Goal: Transaction & Acquisition: Purchase product/service

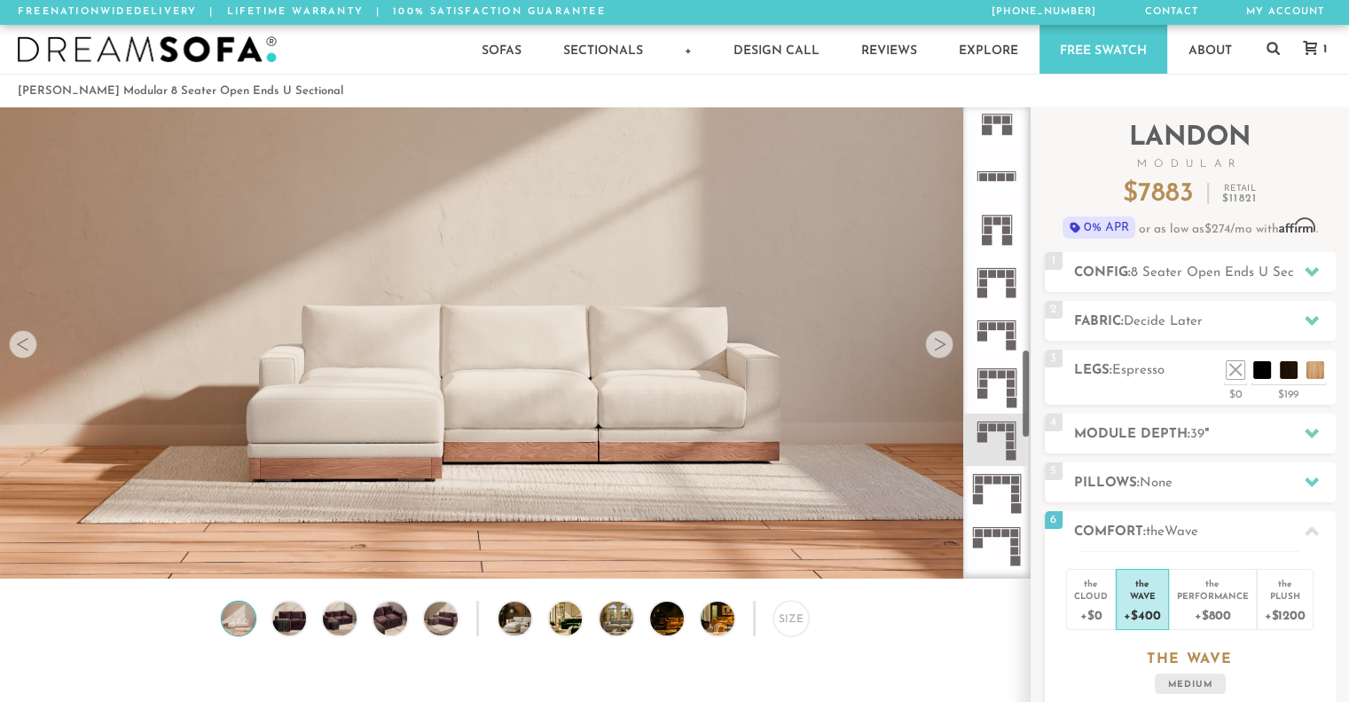
scroll to position [1277, 0]
click at [1002, 438] on icon at bounding box center [997, 437] width 52 height 52
click at [1309, 272] on icon at bounding box center [1312, 272] width 14 height 10
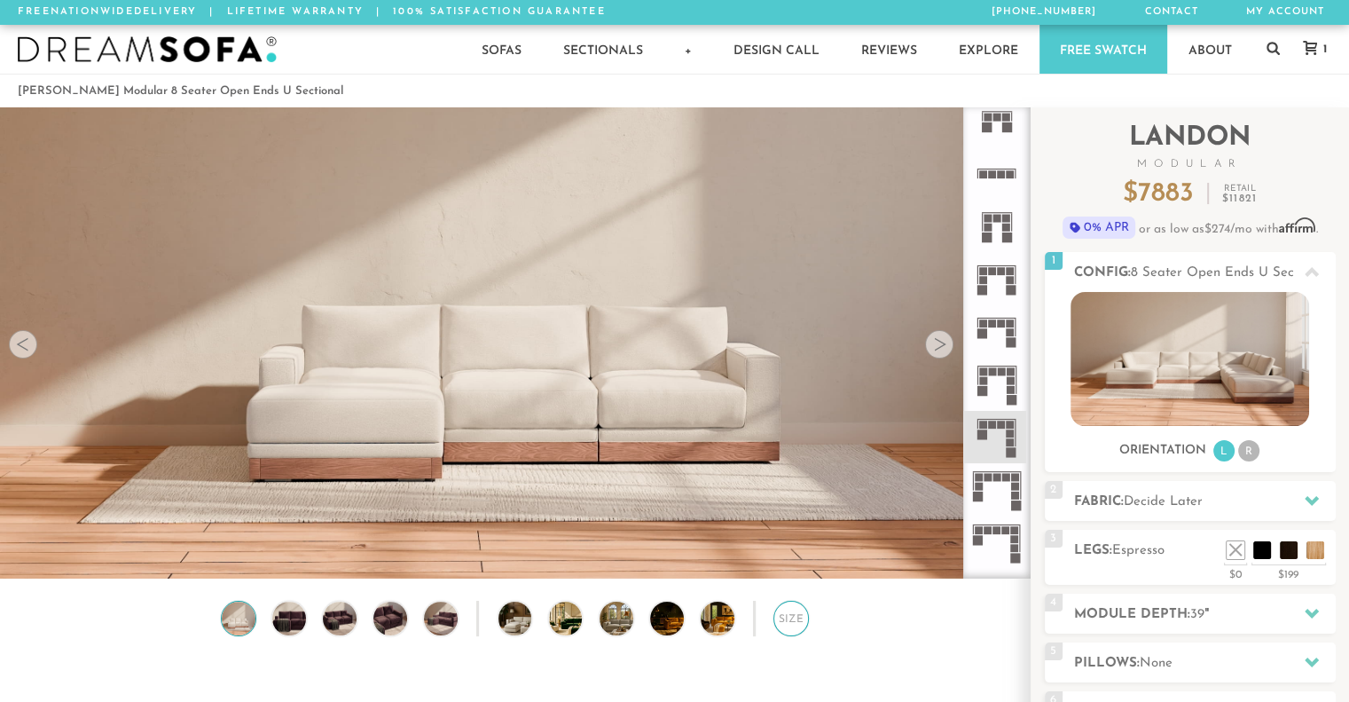
click at [795, 632] on div "Size" at bounding box center [791, 618] width 35 height 35
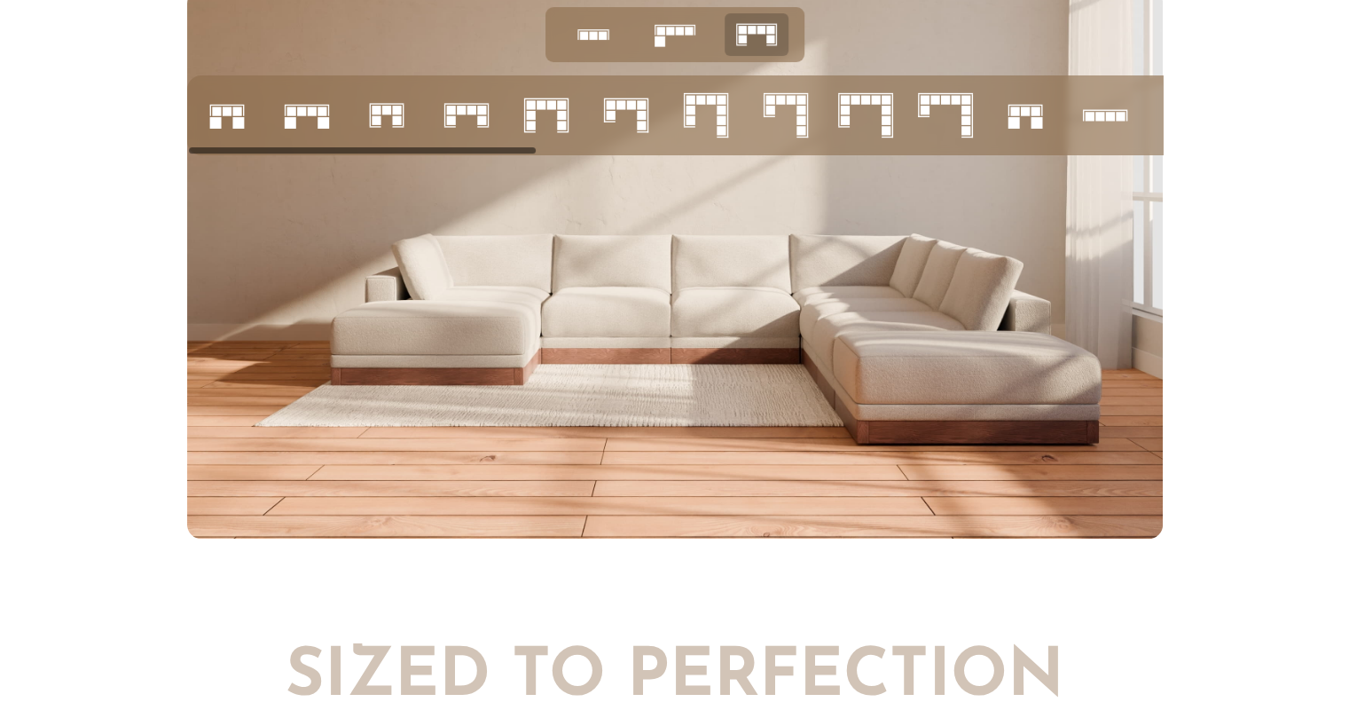
scroll to position [7094, 0]
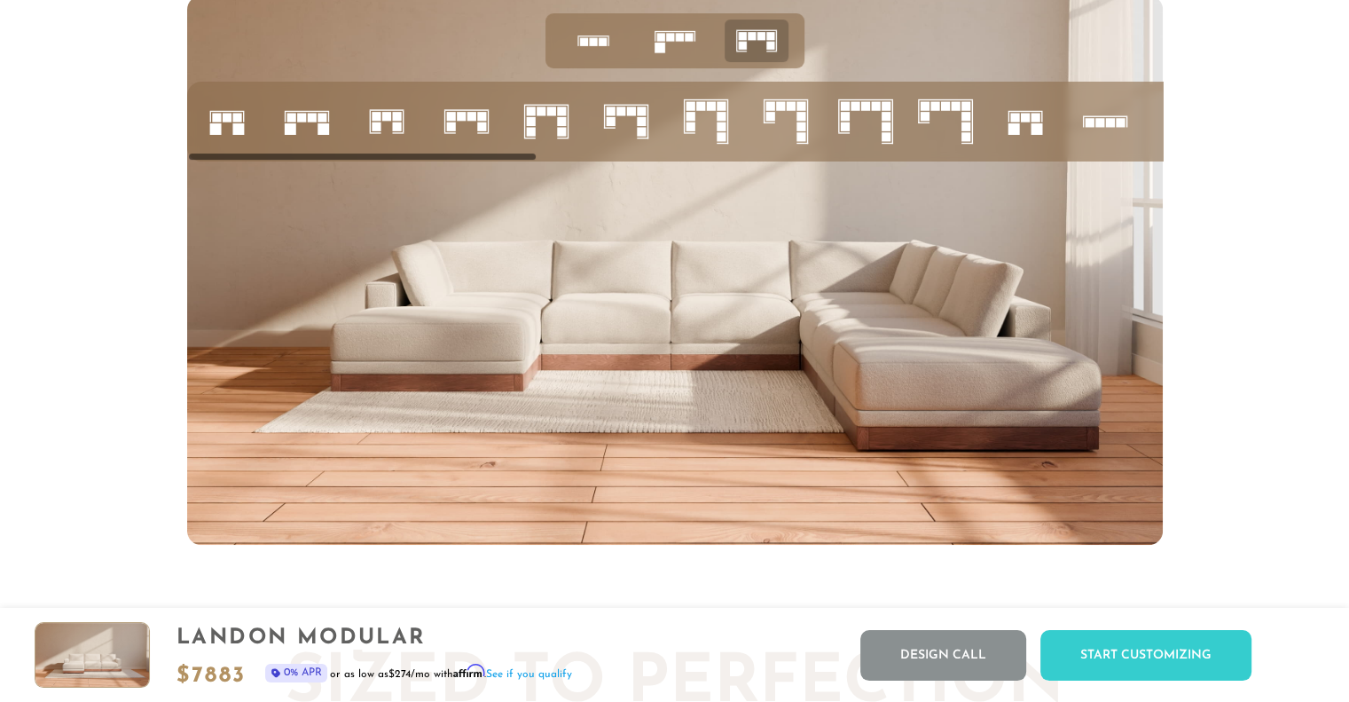
drag, startPoint x: 518, startPoint y: 156, endPoint x: 625, endPoint y: 162, distance: 106.6
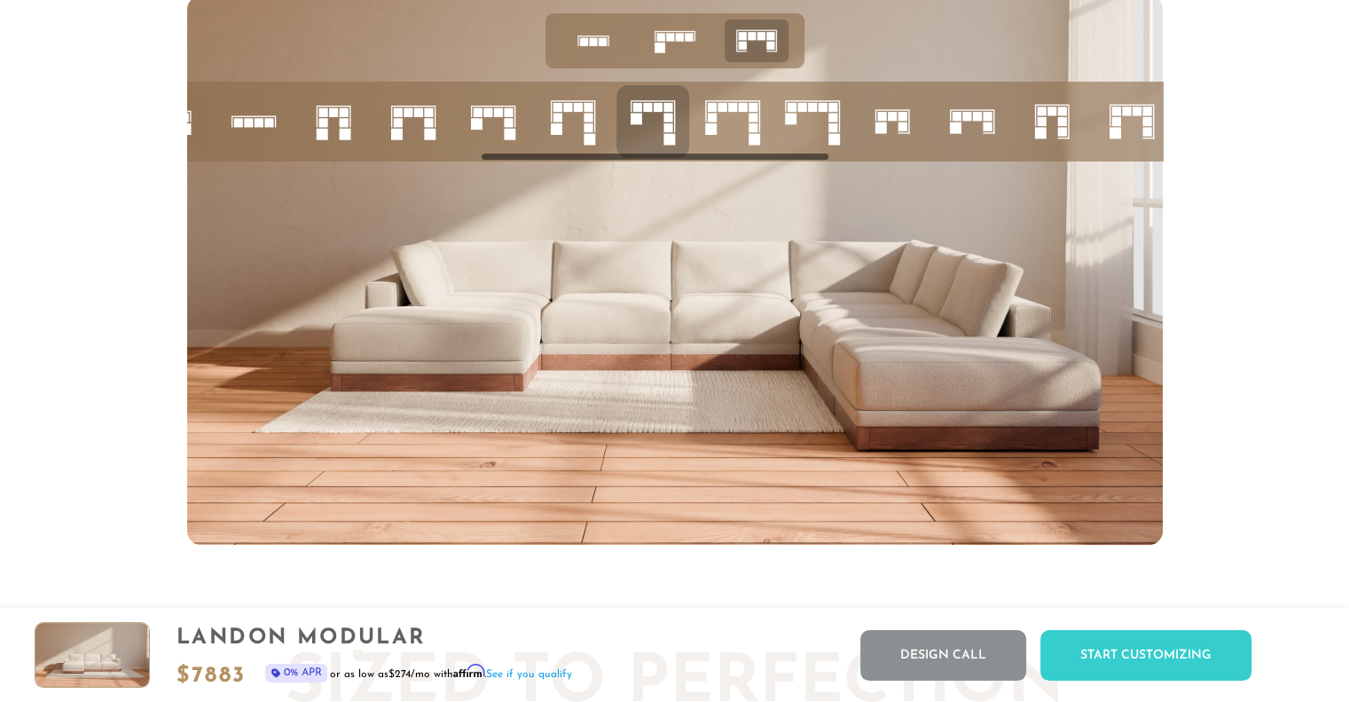
scroll to position [0, 994]
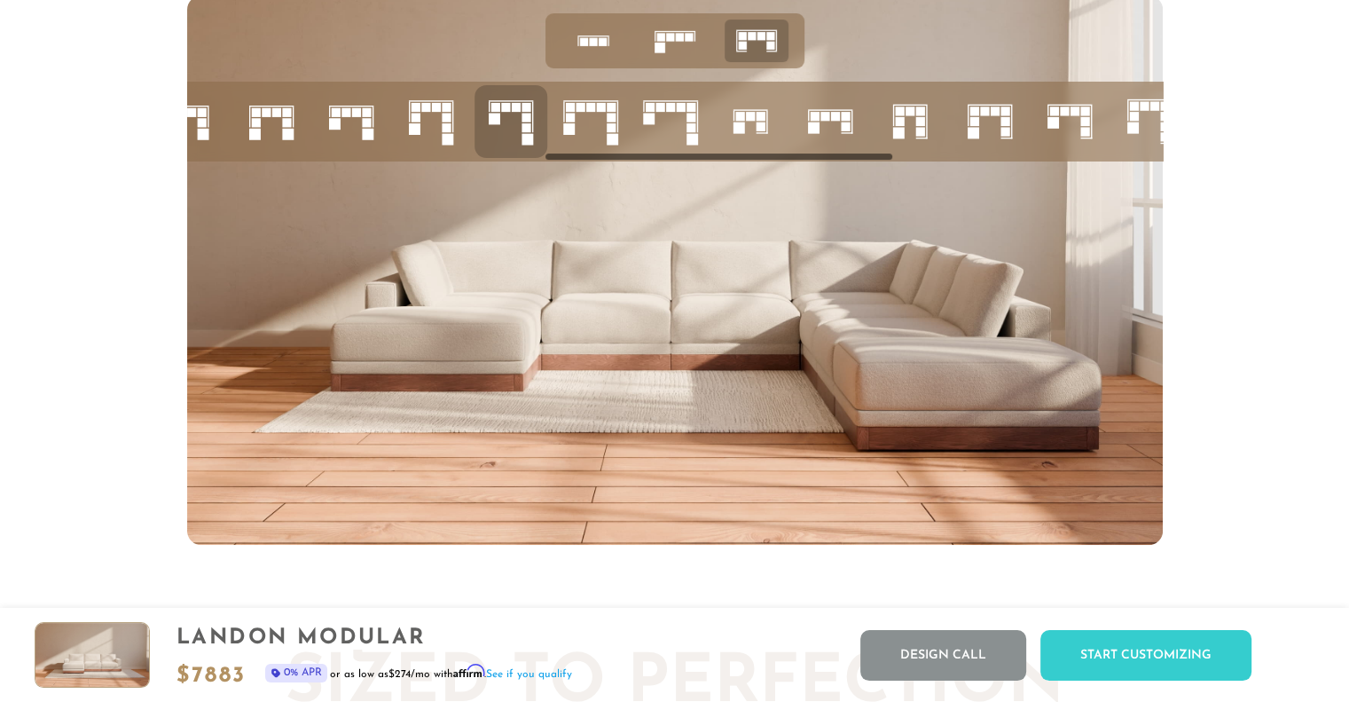
drag, startPoint x: 515, startPoint y: 158, endPoint x: 581, endPoint y: 161, distance: 66.6
click at [581, 161] on ul at bounding box center [551, 122] width 2715 height 80
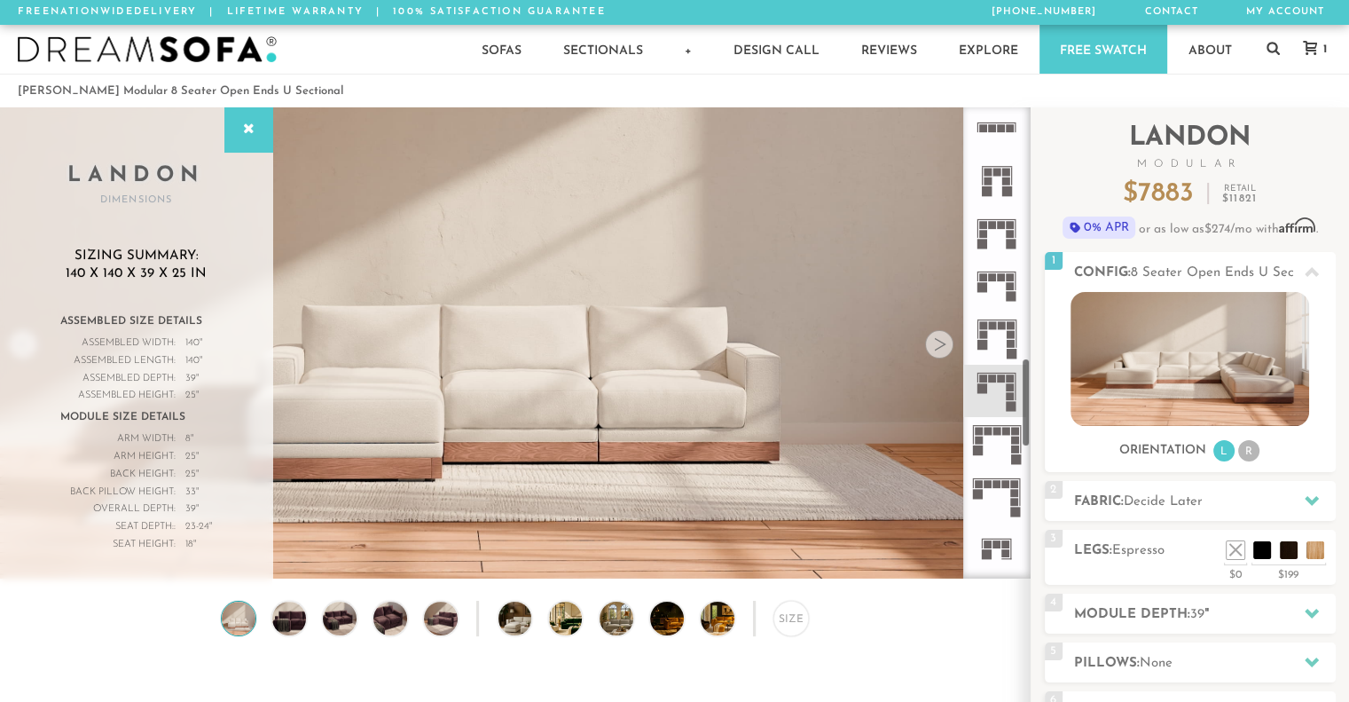
scroll to position [1323, 0]
click at [997, 276] on icon at bounding box center [997, 286] width 52 height 52
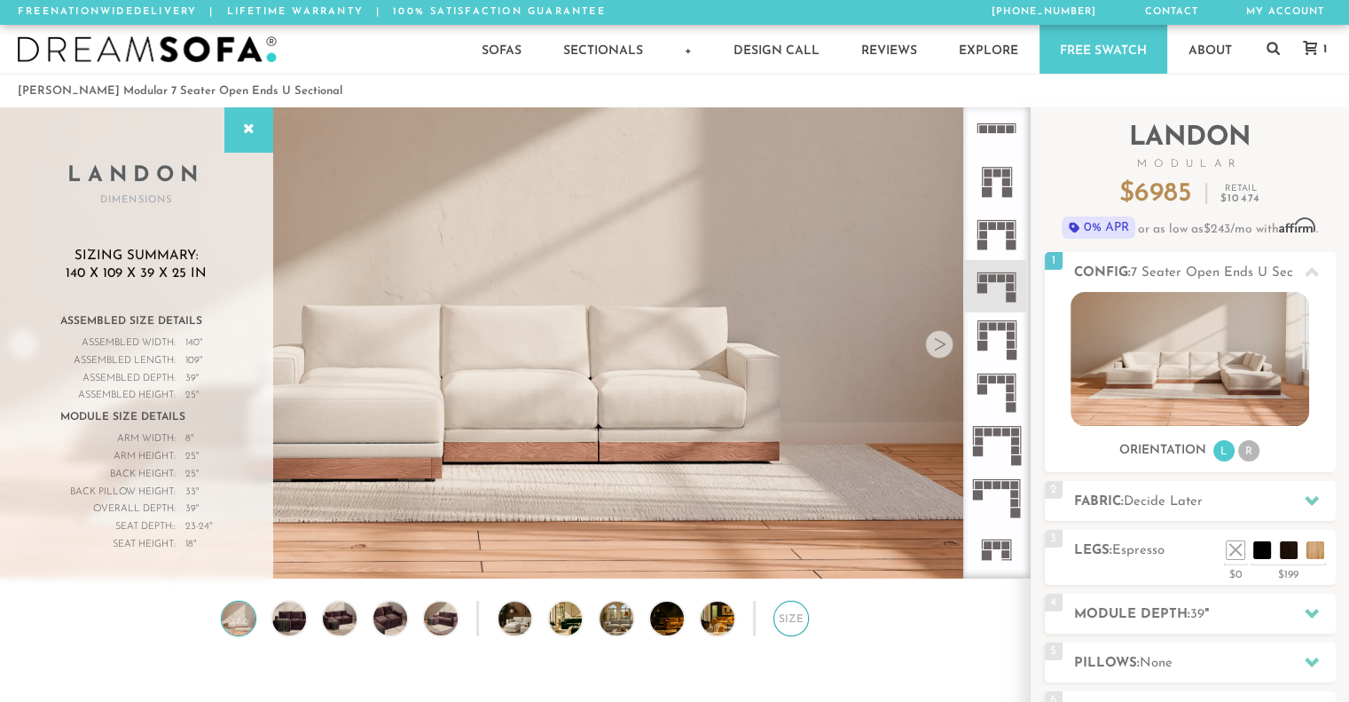
click at [784, 633] on div "Size" at bounding box center [791, 618] width 35 height 35
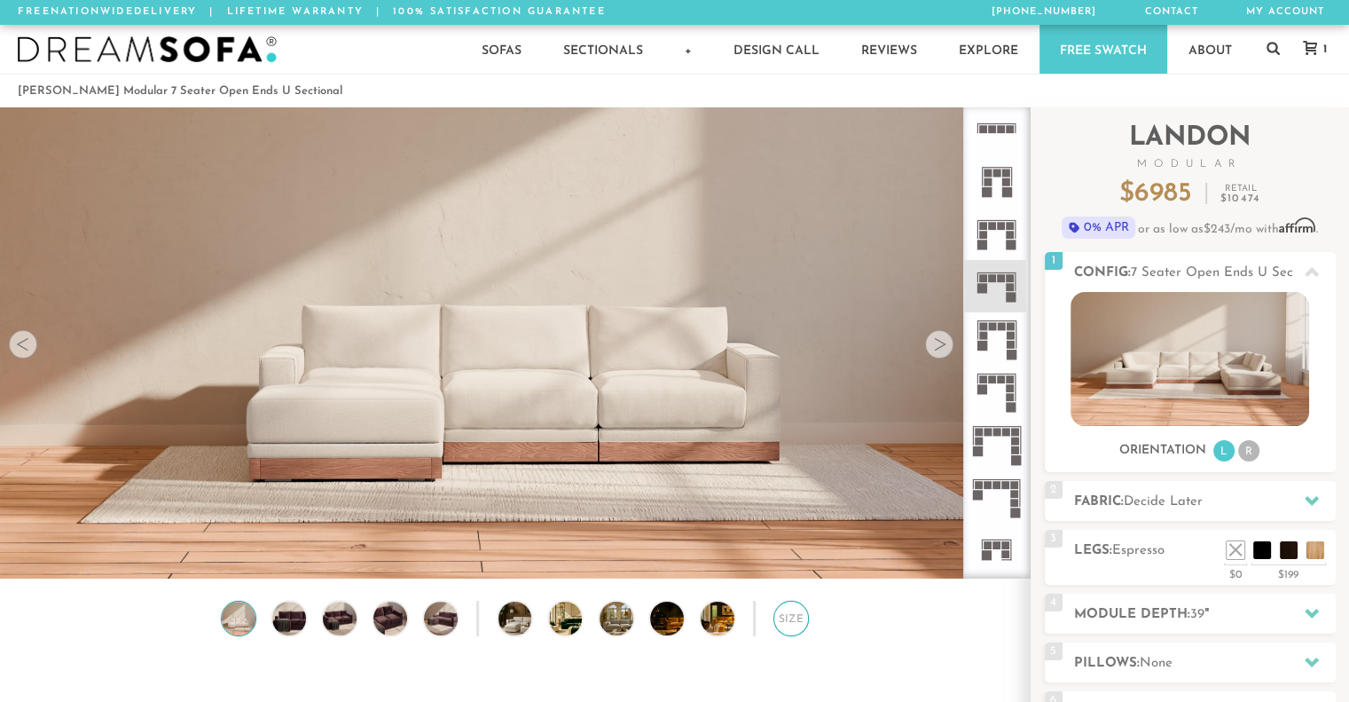
click at [784, 633] on div "Size" at bounding box center [791, 618] width 35 height 35
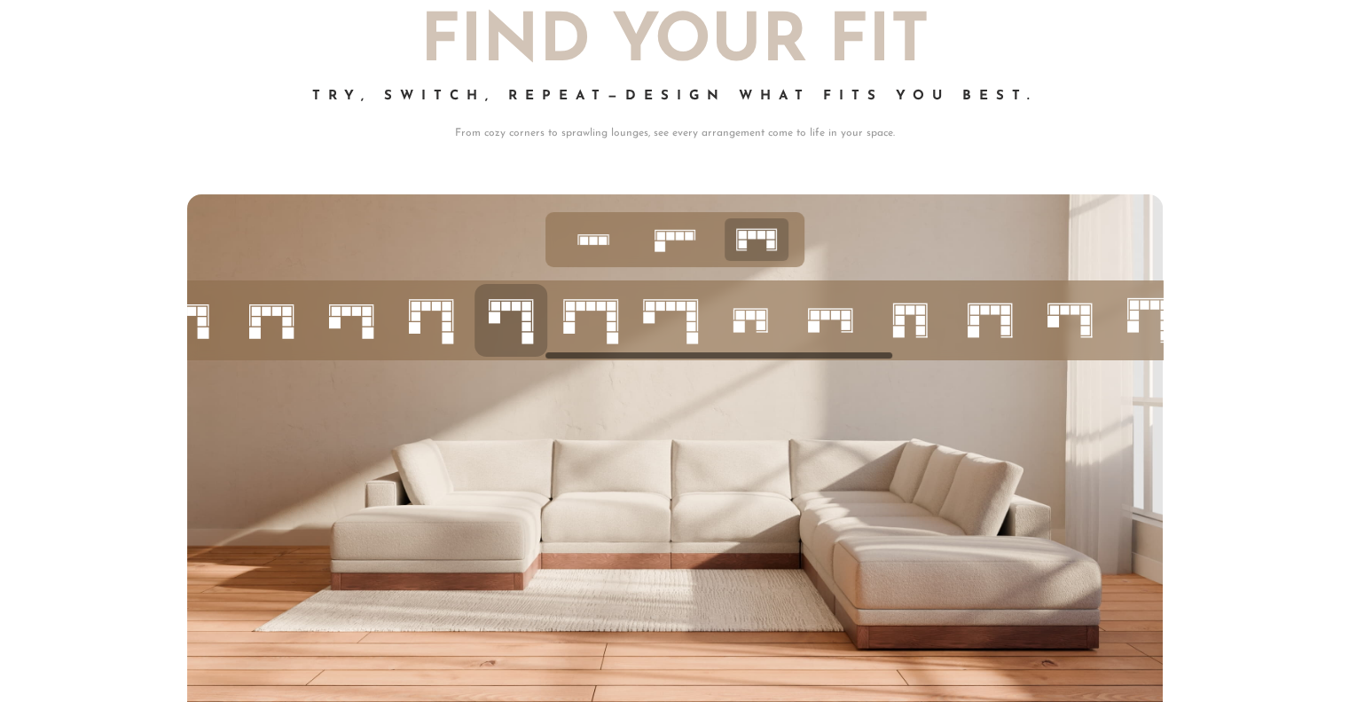
scroll to position [6895, 0]
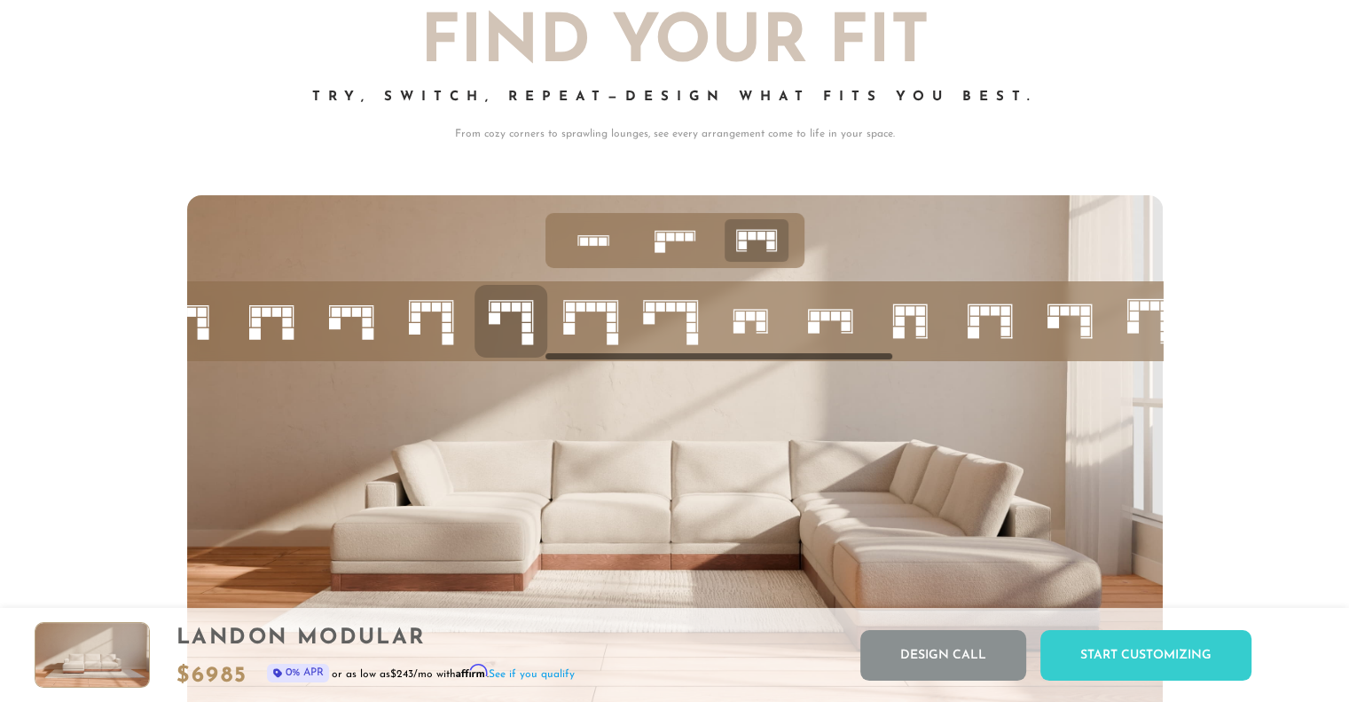
click at [369, 325] on rect at bounding box center [366, 322] width 9 height 9
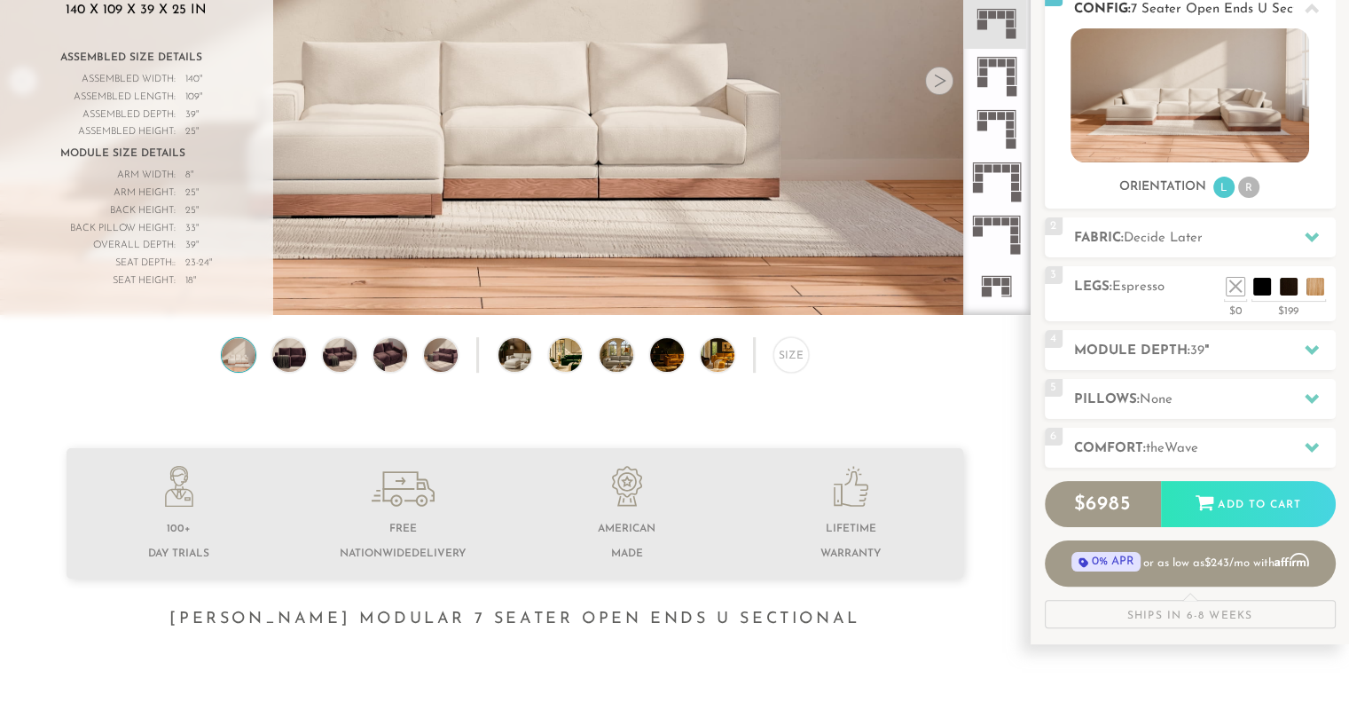
scroll to position [264, 0]
click at [1313, 352] on icon at bounding box center [1312, 349] width 14 height 14
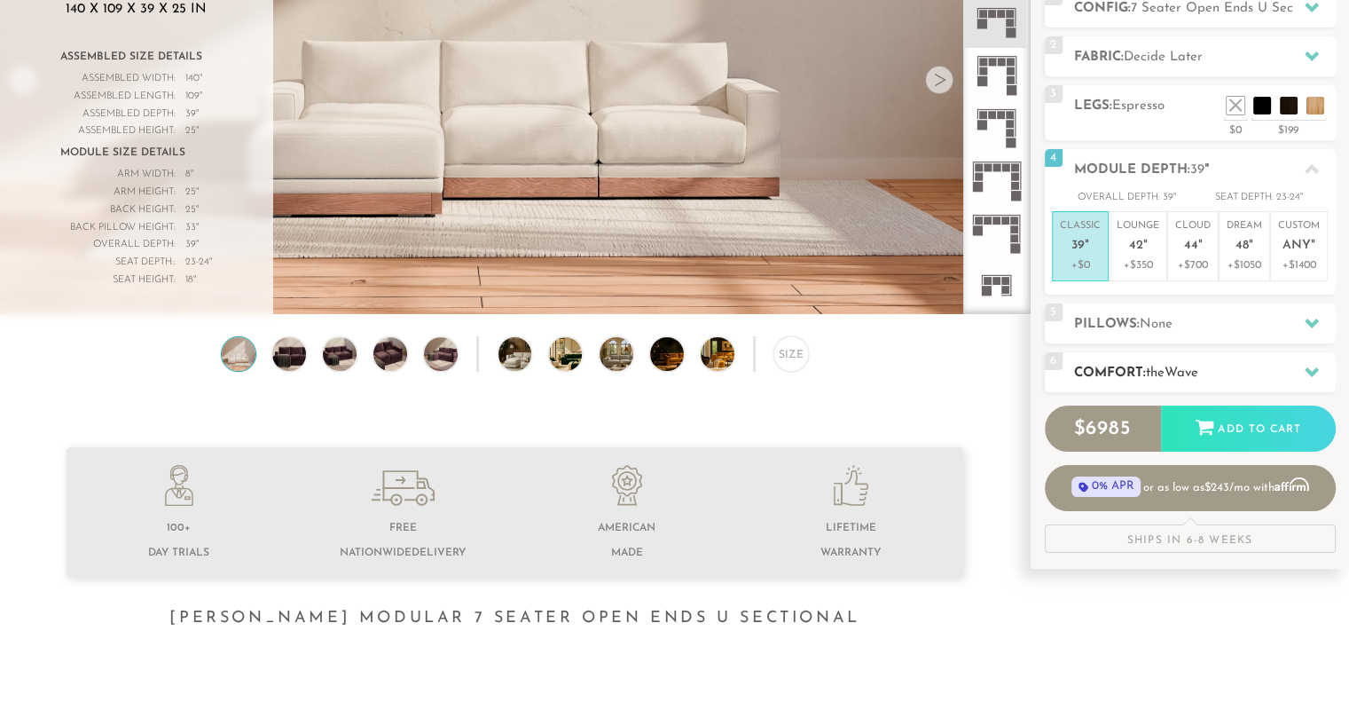
click at [1305, 365] on icon at bounding box center [1312, 372] width 14 height 14
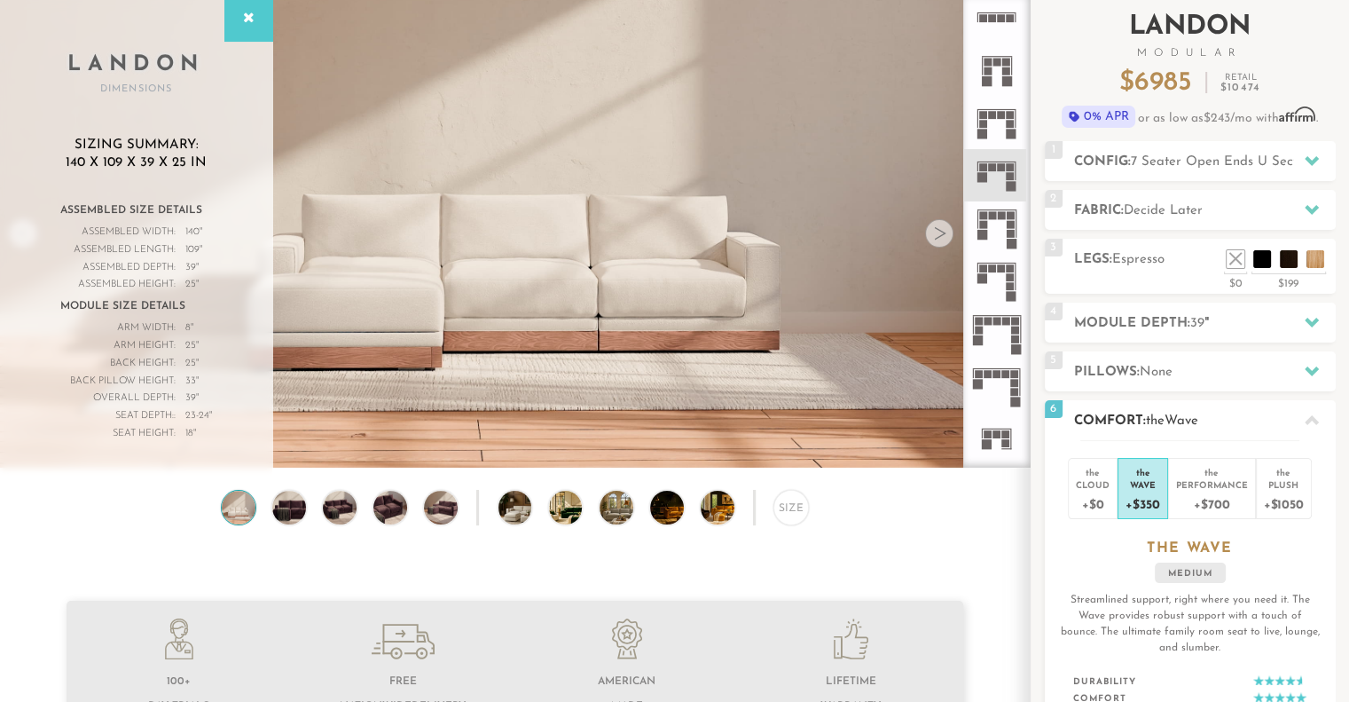
scroll to position [113, 0]
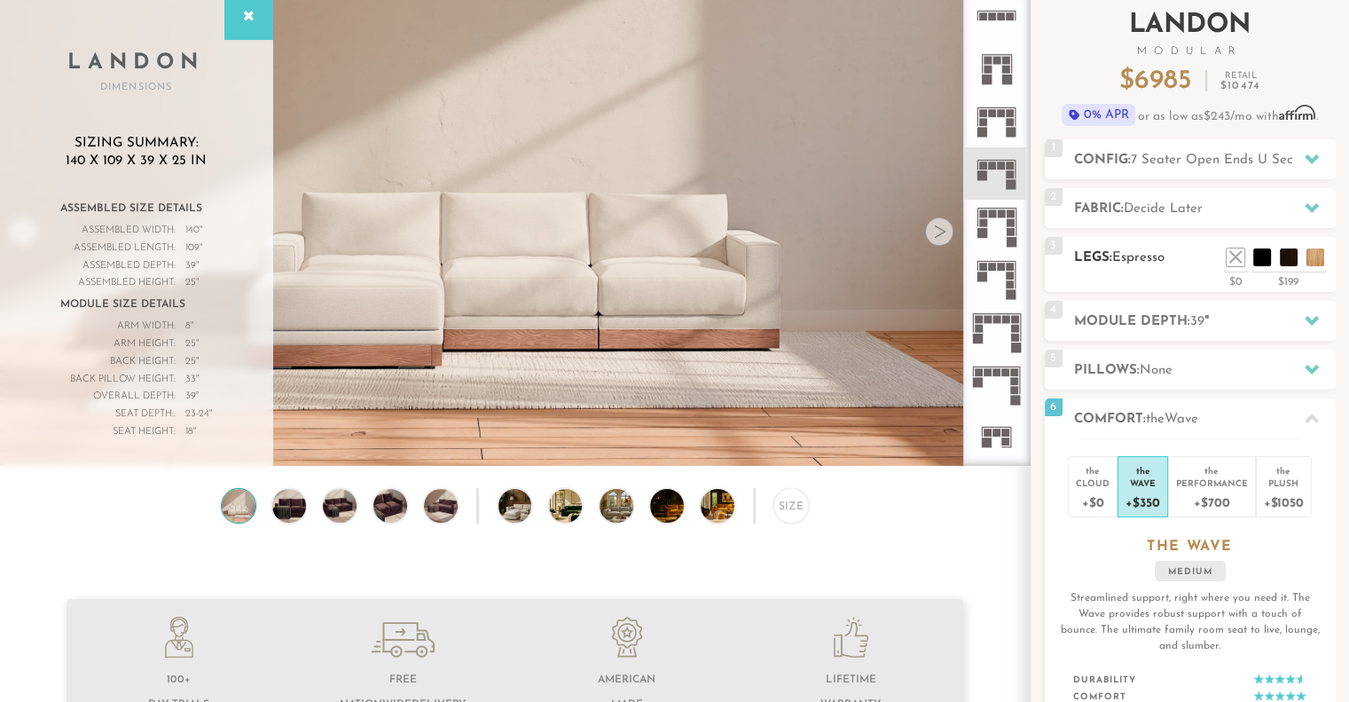
click at [1118, 272] on div "3 Legs: Espresso $0 $199 Nailheads:" at bounding box center [1190, 264] width 291 height 55
click at [1108, 215] on h2 "Fabric: Decide Later" at bounding box center [1205, 209] width 262 height 20
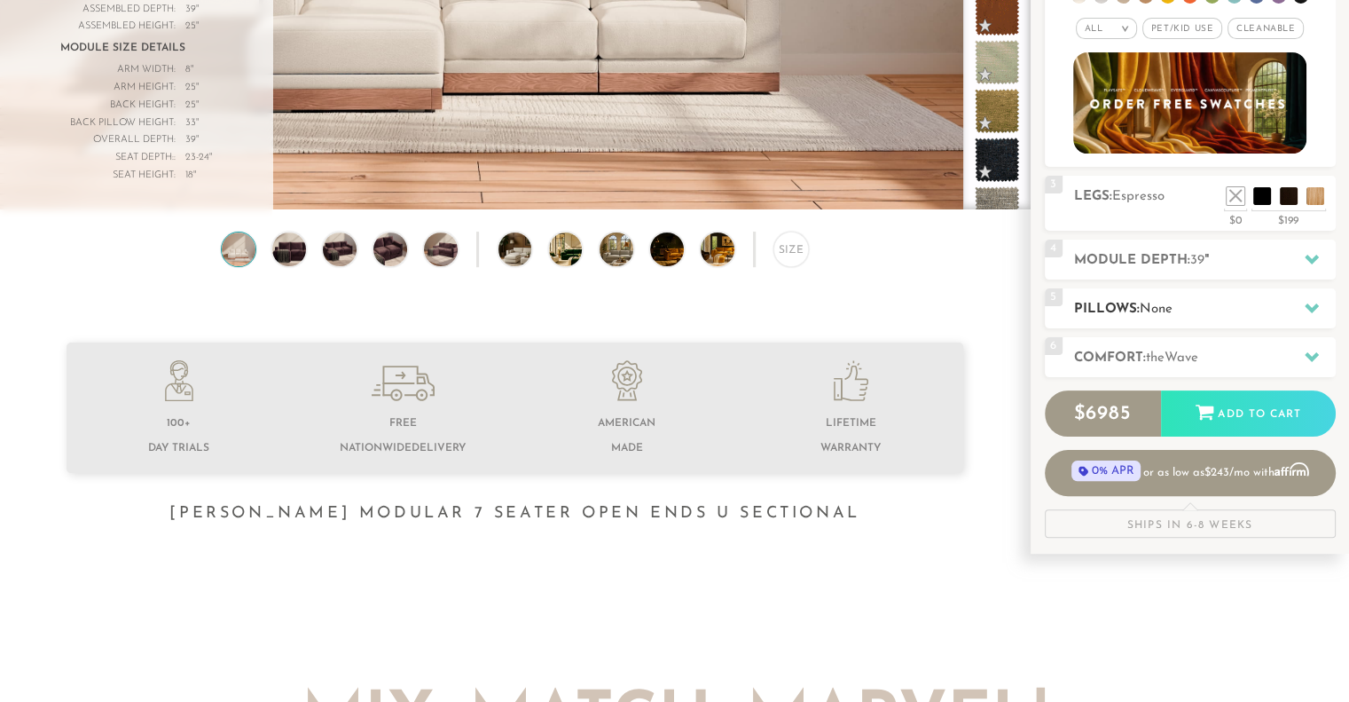
scroll to position [375, 0]
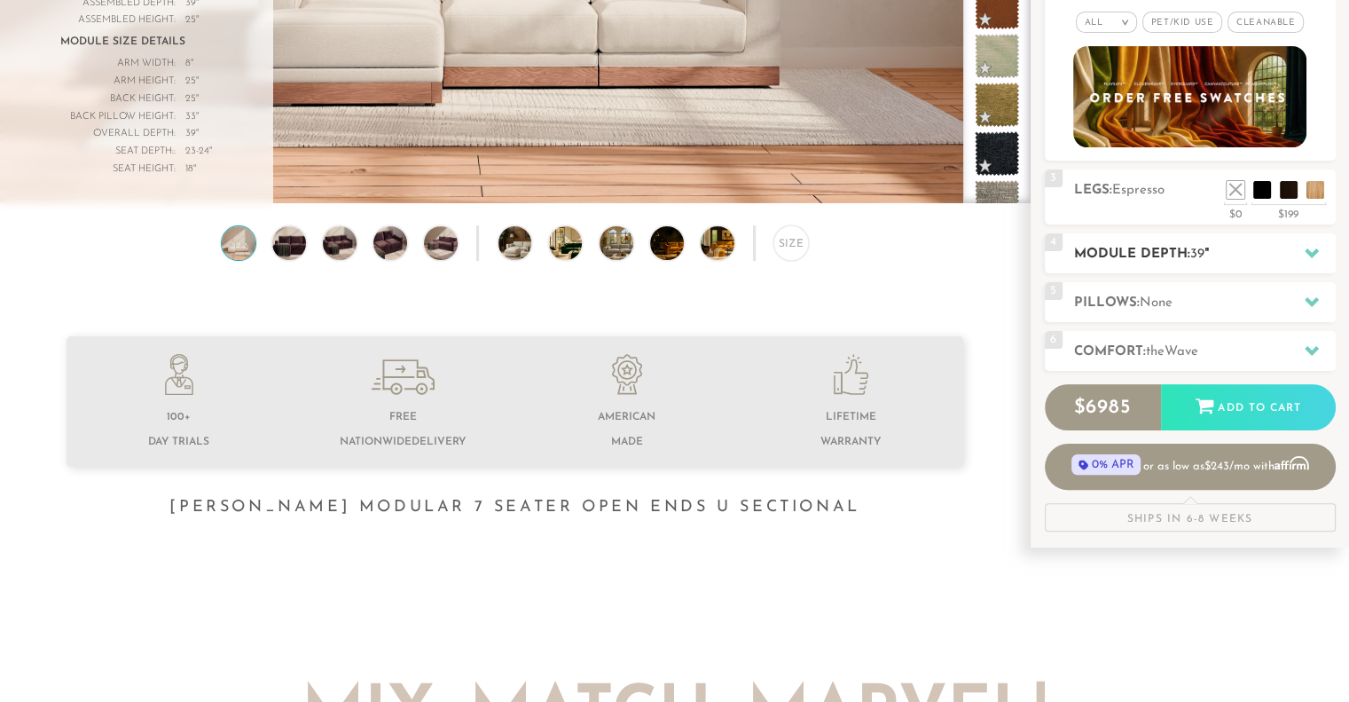
click at [1299, 260] on div at bounding box center [1311, 253] width 37 height 36
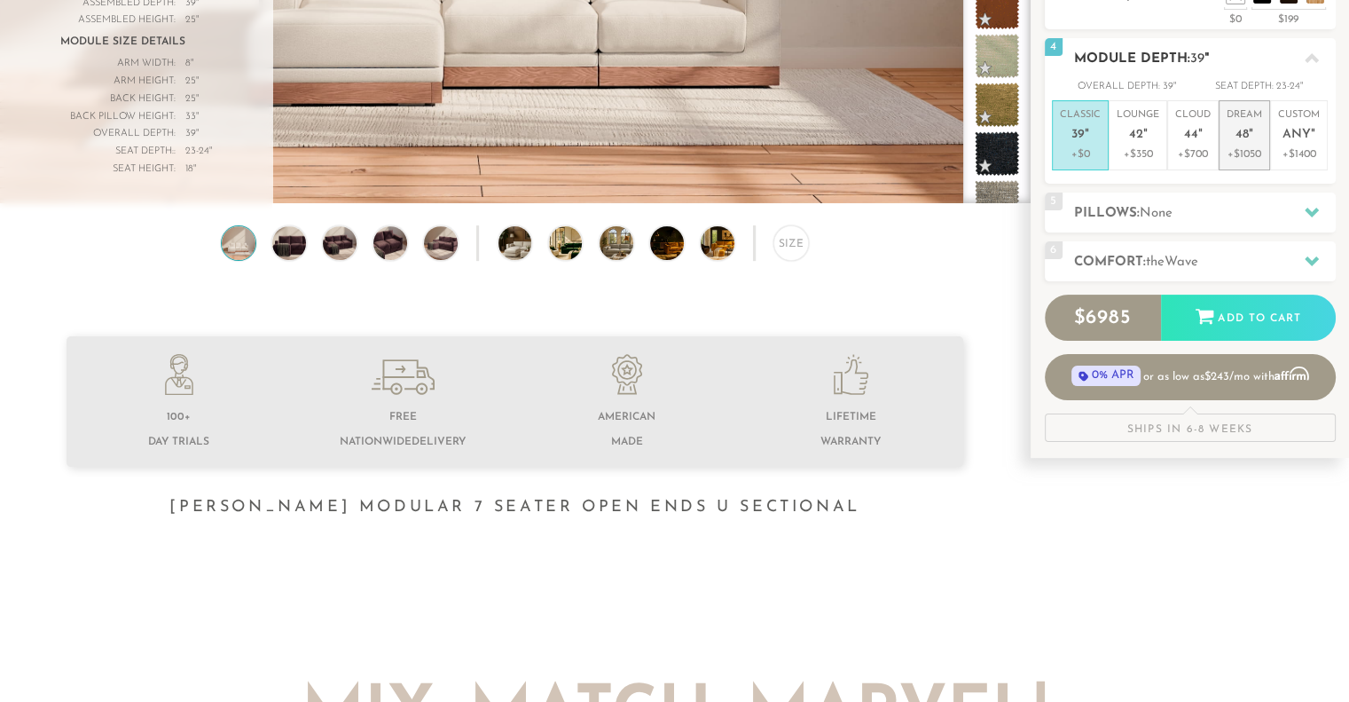
click at [1244, 148] on p "+$1050" at bounding box center [1244, 154] width 35 height 16
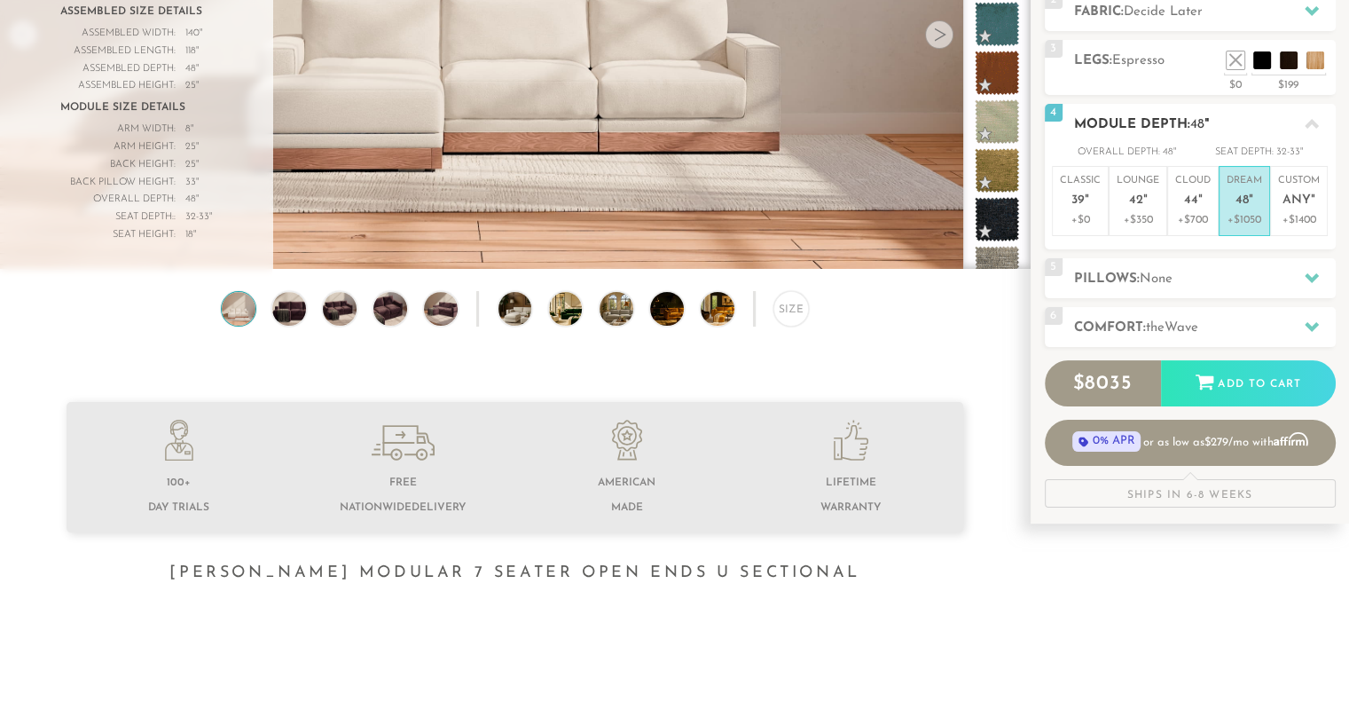
scroll to position [305, 0]
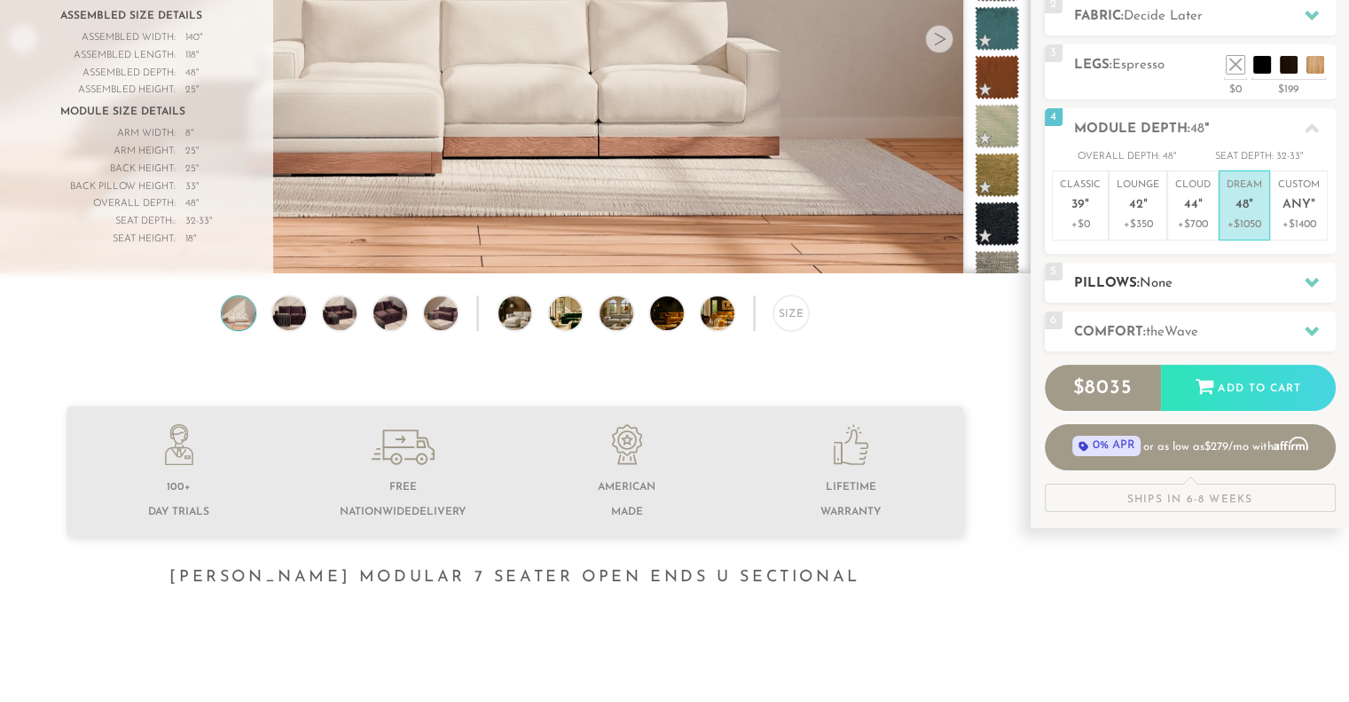
click at [1264, 288] on h2 "Pillows: None" at bounding box center [1205, 283] width 262 height 20
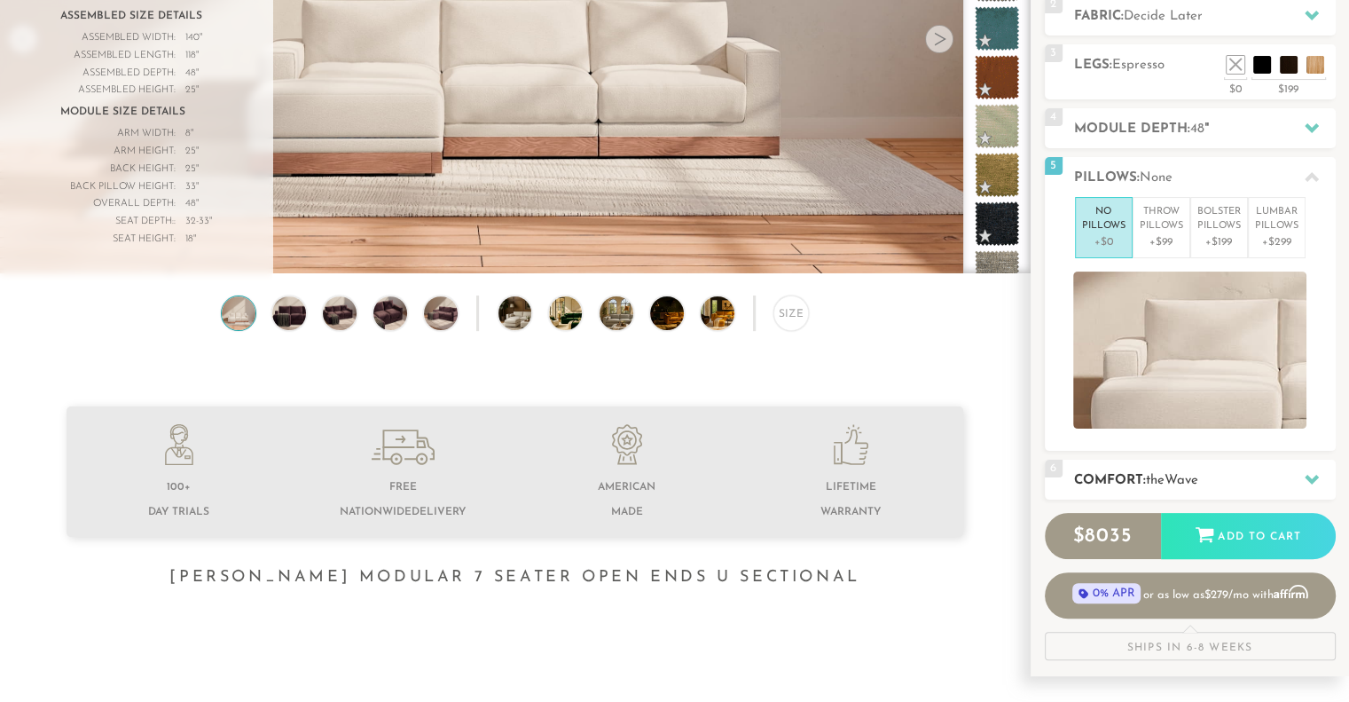
click at [1266, 480] on h2 "Comfort: the Wave" at bounding box center [1205, 480] width 262 height 20
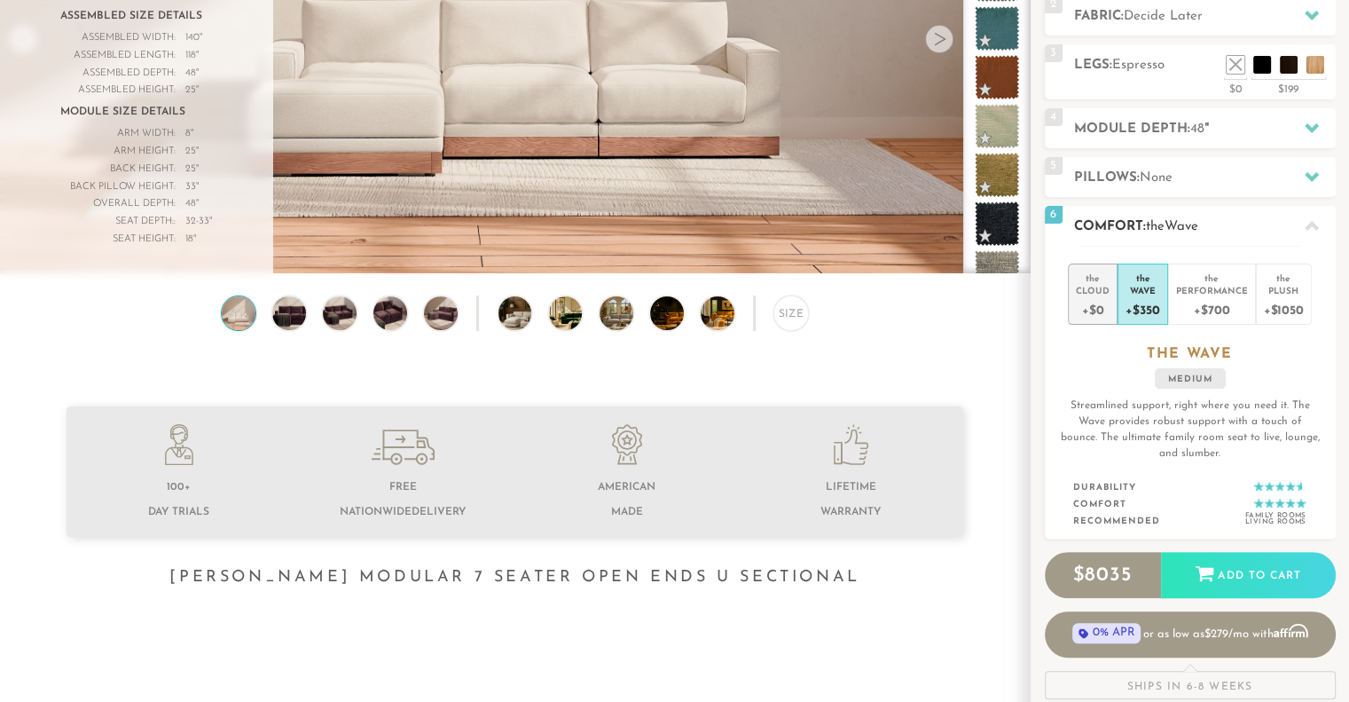
click at [1094, 312] on div "+$0" at bounding box center [1093, 309] width 34 height 26
click at [1143, 286] on div "Wave" at bounding box center [1143, 290] width 34 height 12
click at [1280, 303] on div "+$1050" at bounding box center [1284, 309] width 40 height 26
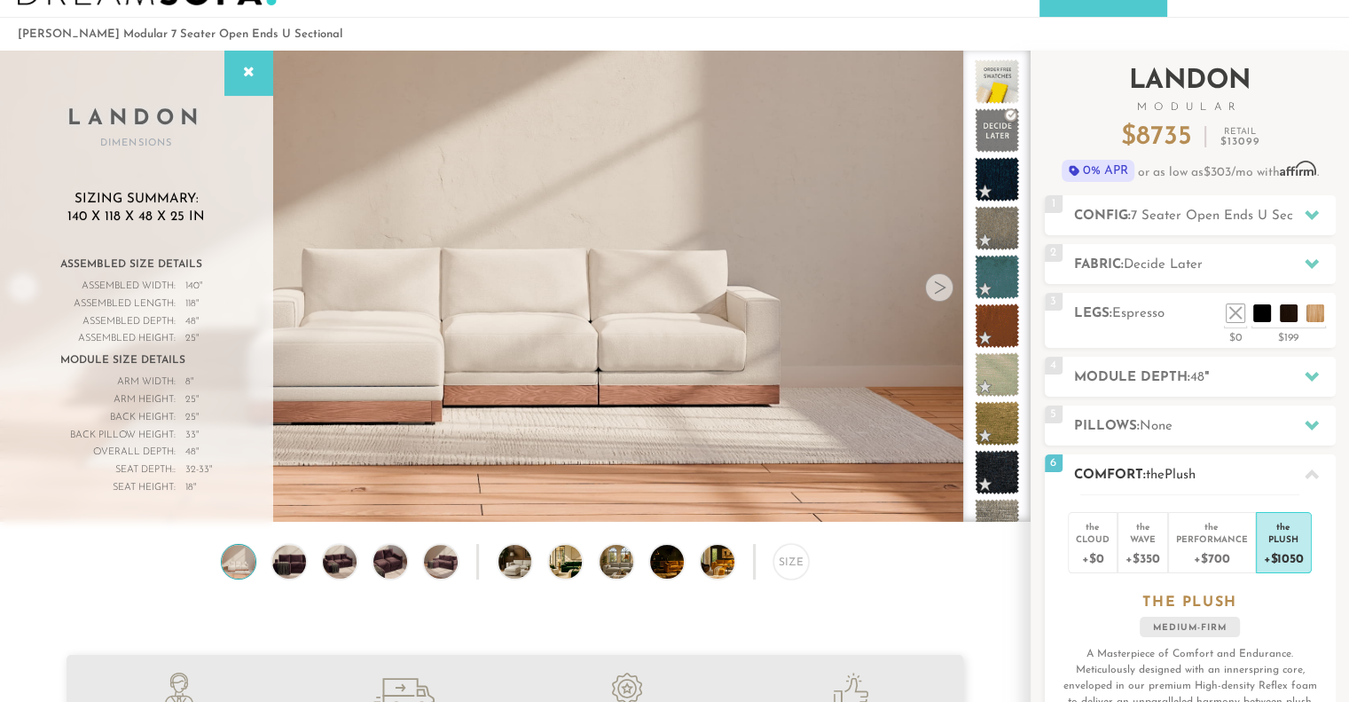
scroll to position [0, 0]
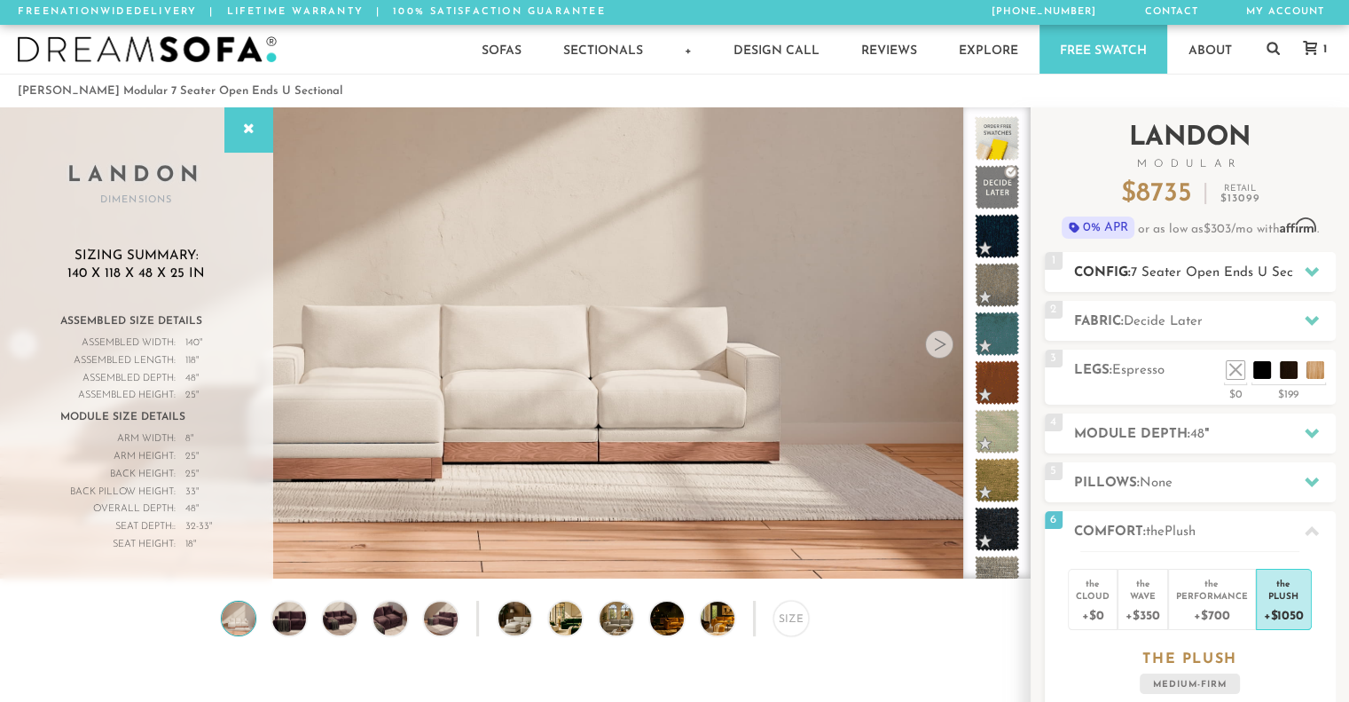
click at [1178, 271] on span "7 Seater Open Ends U Sectional" at bounding box center [1229, 272] width 196 height 13
